Goal: Participate in discussion

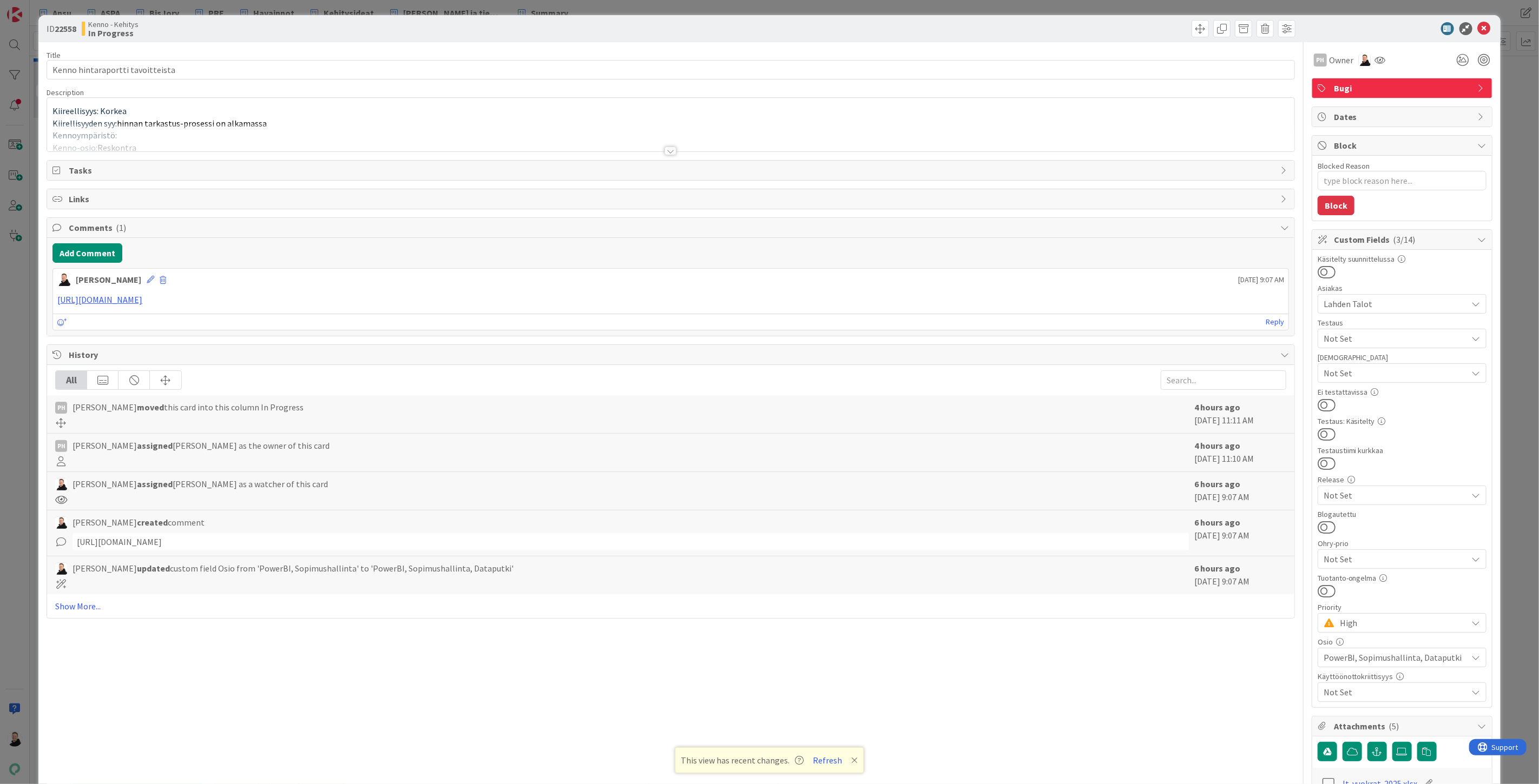
type textarea "x"
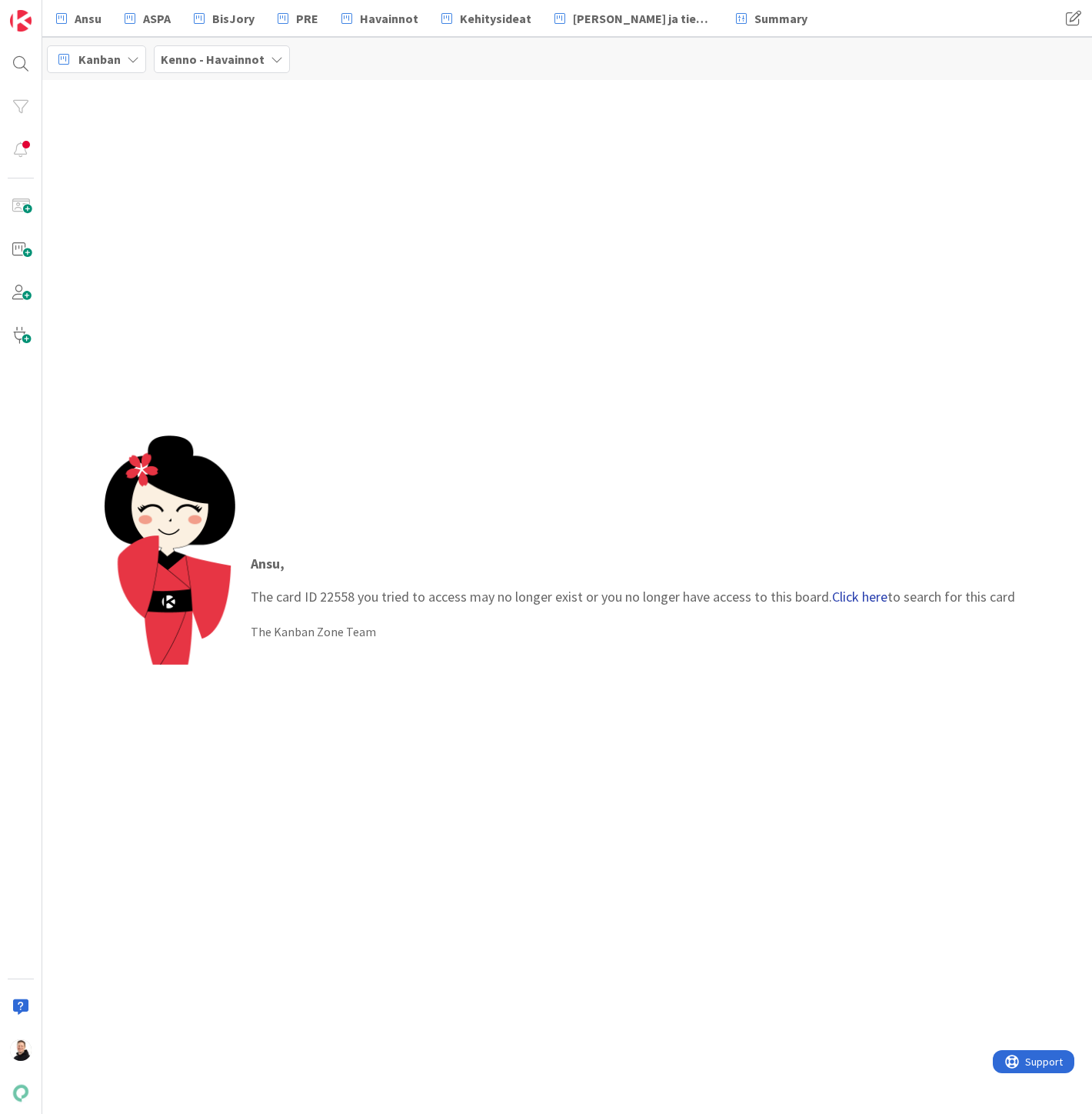
click at [871, 596] on link "Click here" at bounding box center [859, 596] width 55 height 18
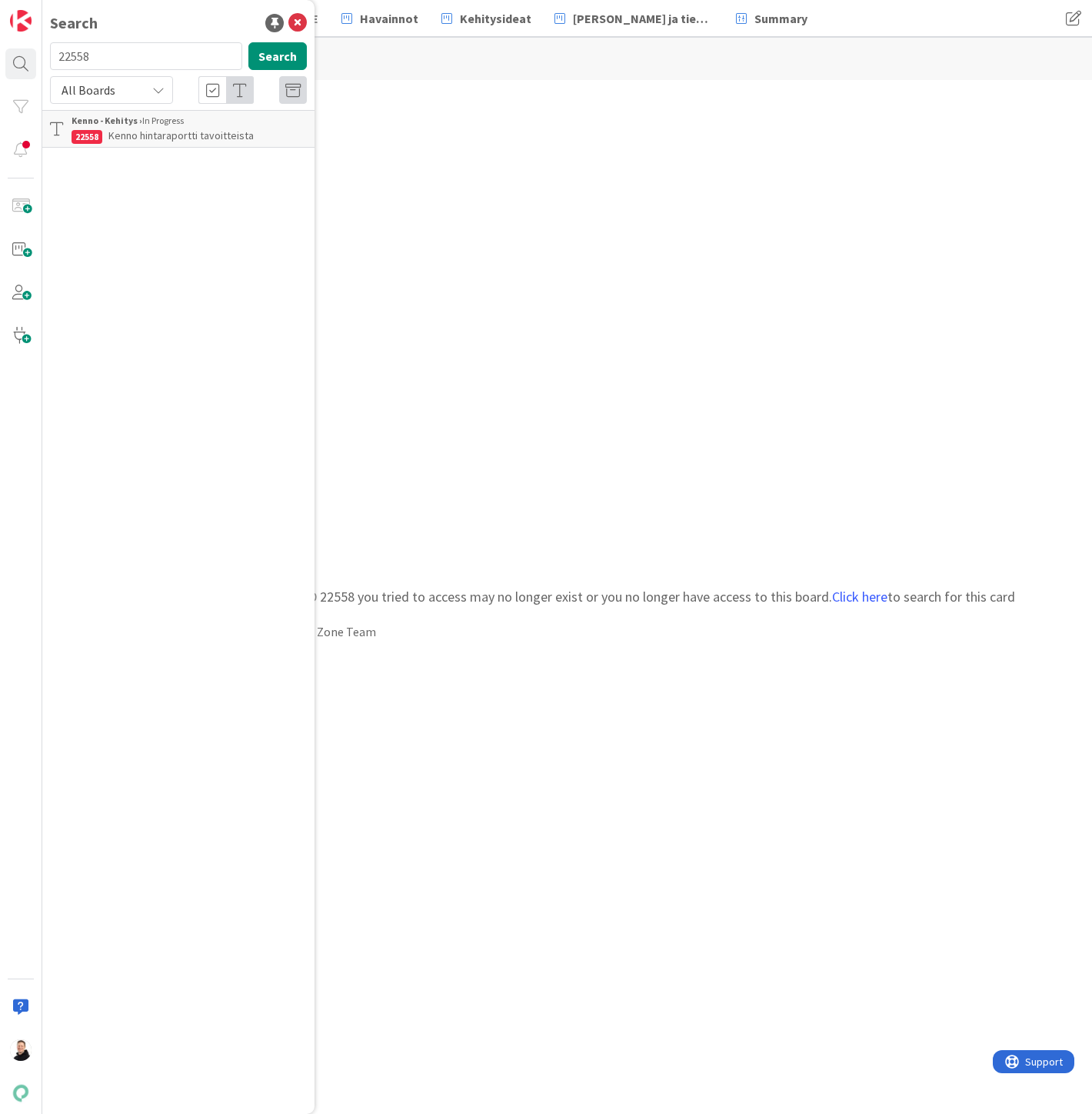
click at [154, 133] on span "Kenno hintaraportti tavoitteista" at bounding box center [181, 135] width 145 height 14
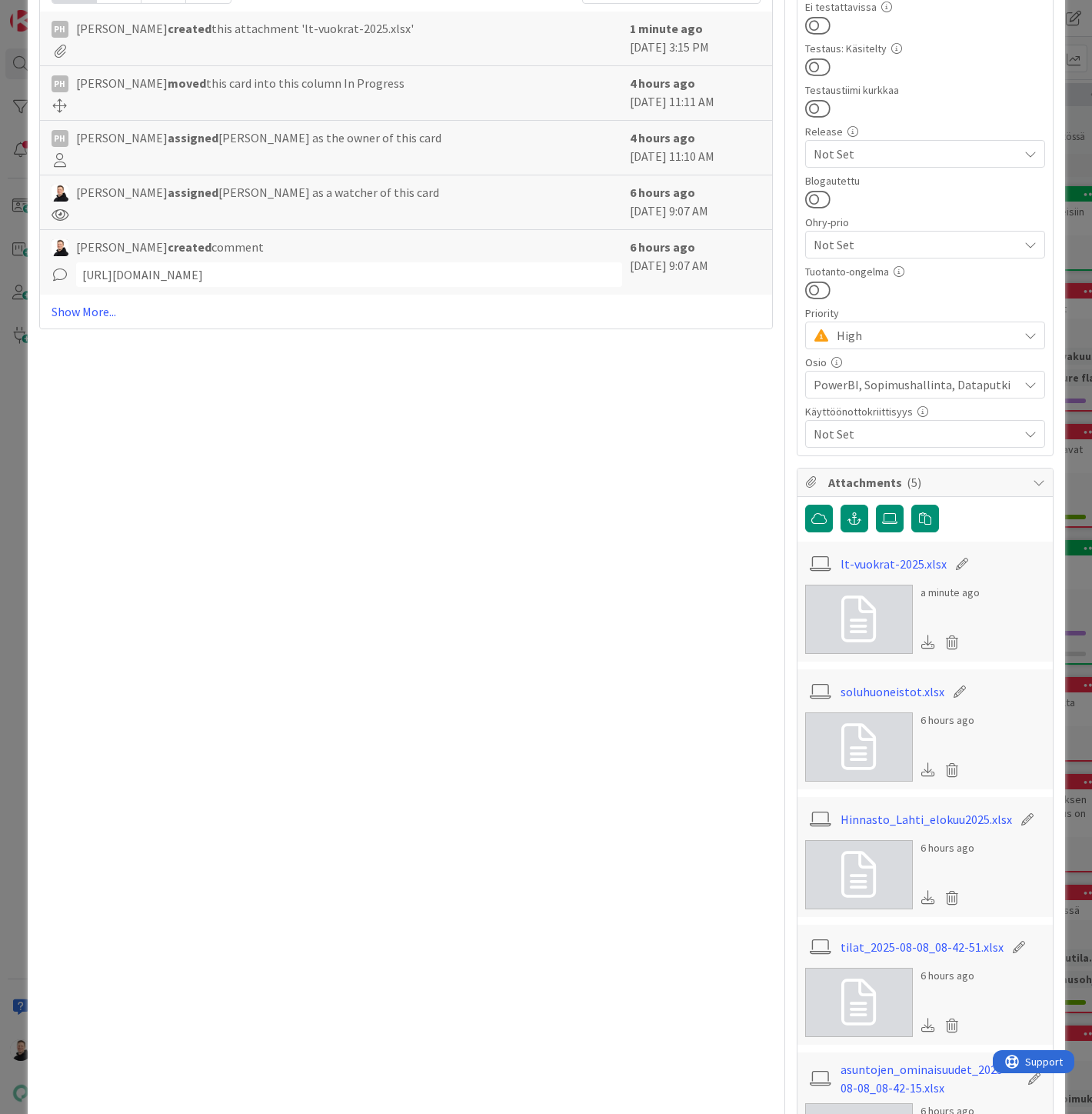
scroll to position [740, 0]
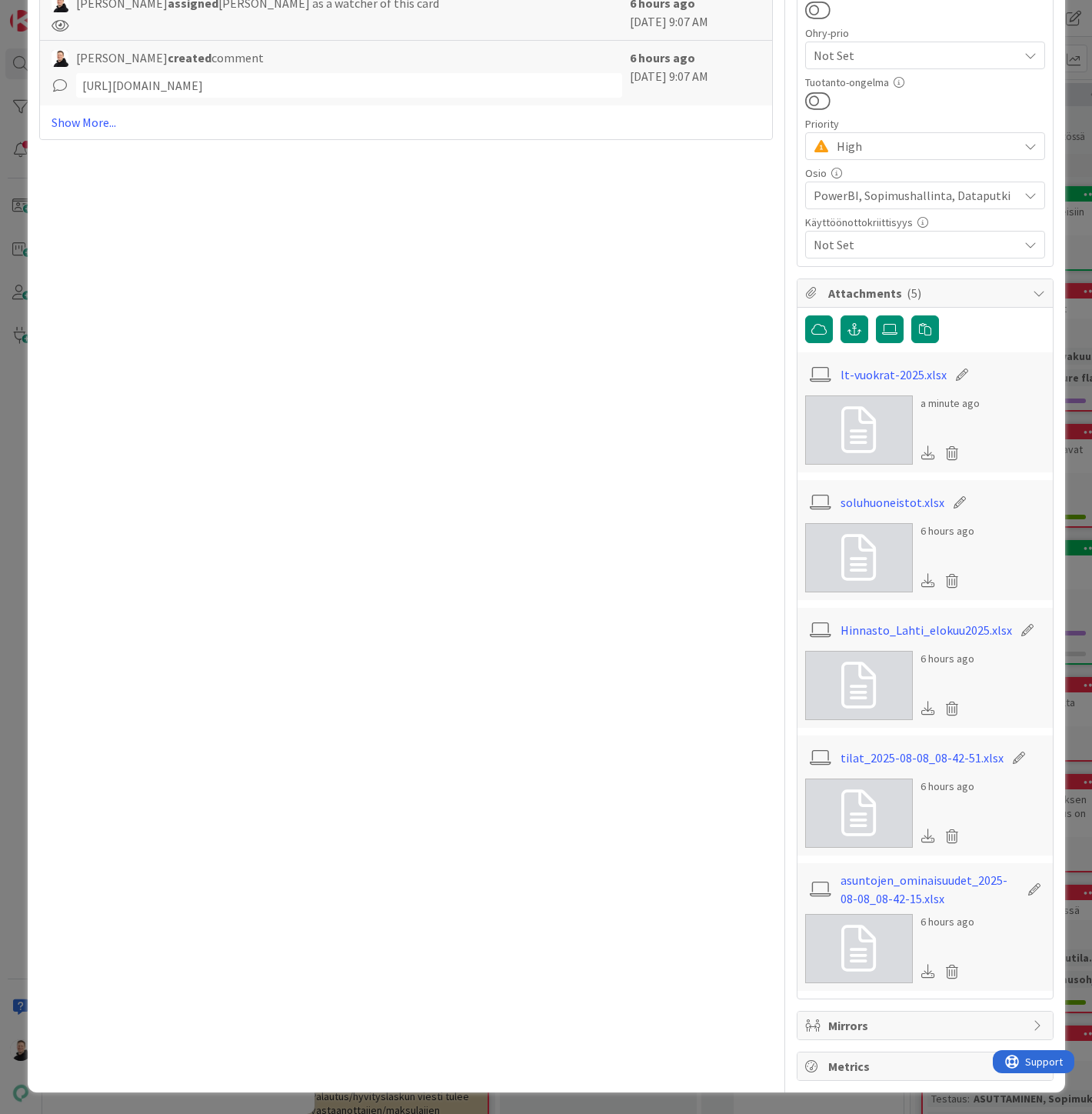
click at [921, 452] on icon at bounding box center [928, 452] width 14 height 14
type textarea "x"
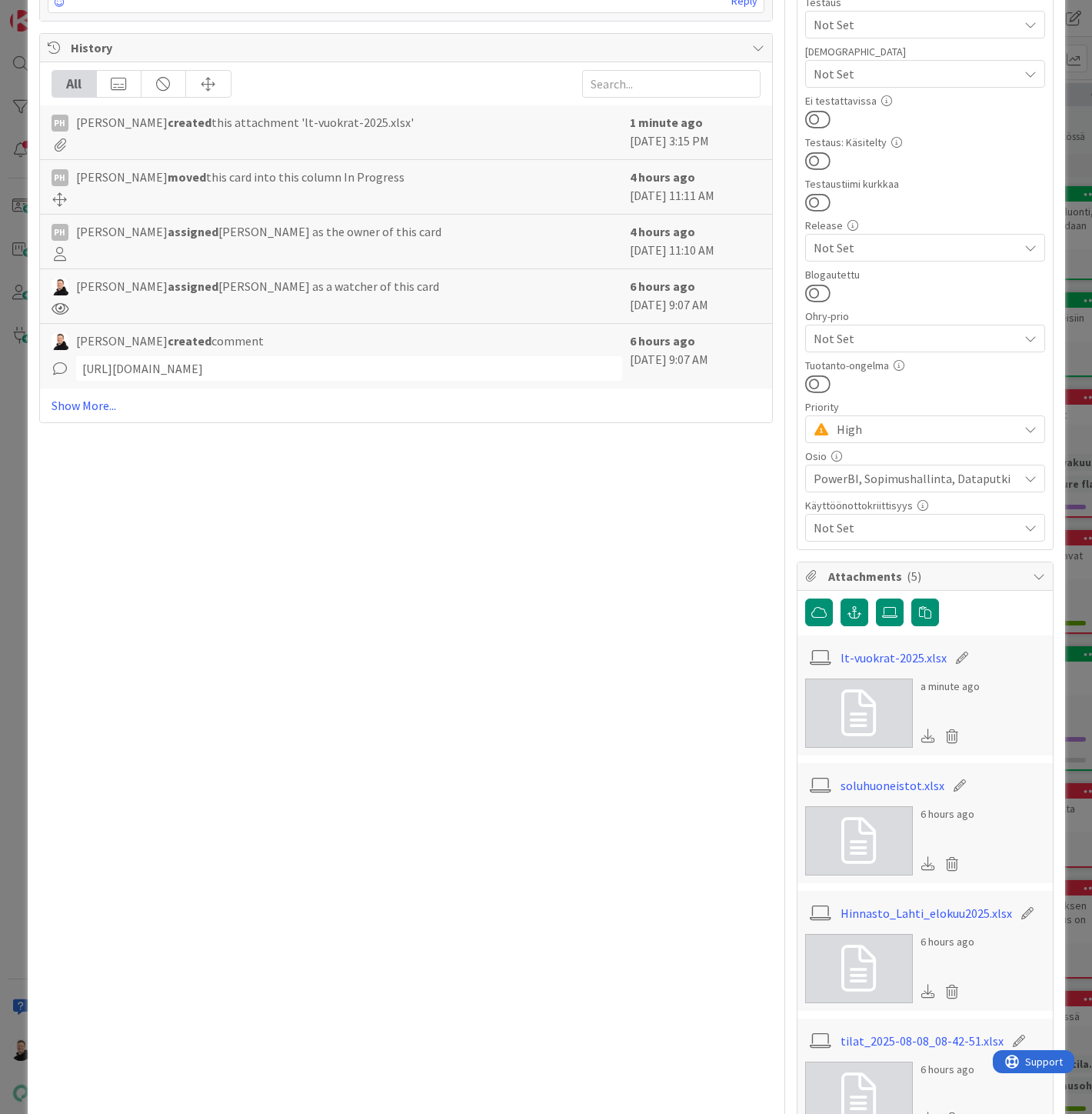
scroll to position [0, 0]
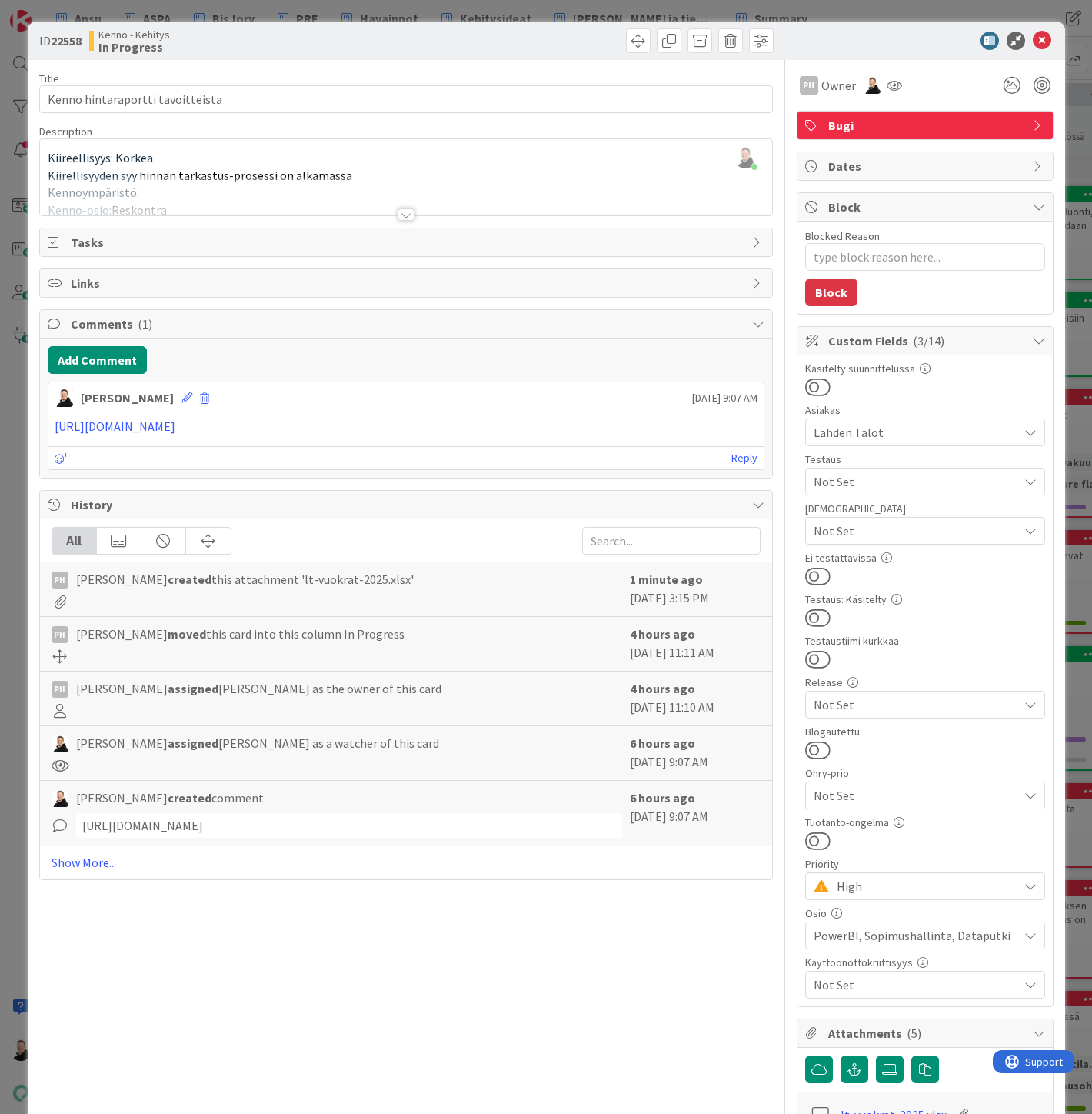
click at [1040, 31] on div at bounding box center [917, 41] width 273 height 19
click at [1033, 35] on icon at bounding box center [1042, 41] width 19 height 19
